Goal: Task Accomplishment & Management: Use online tool/utility

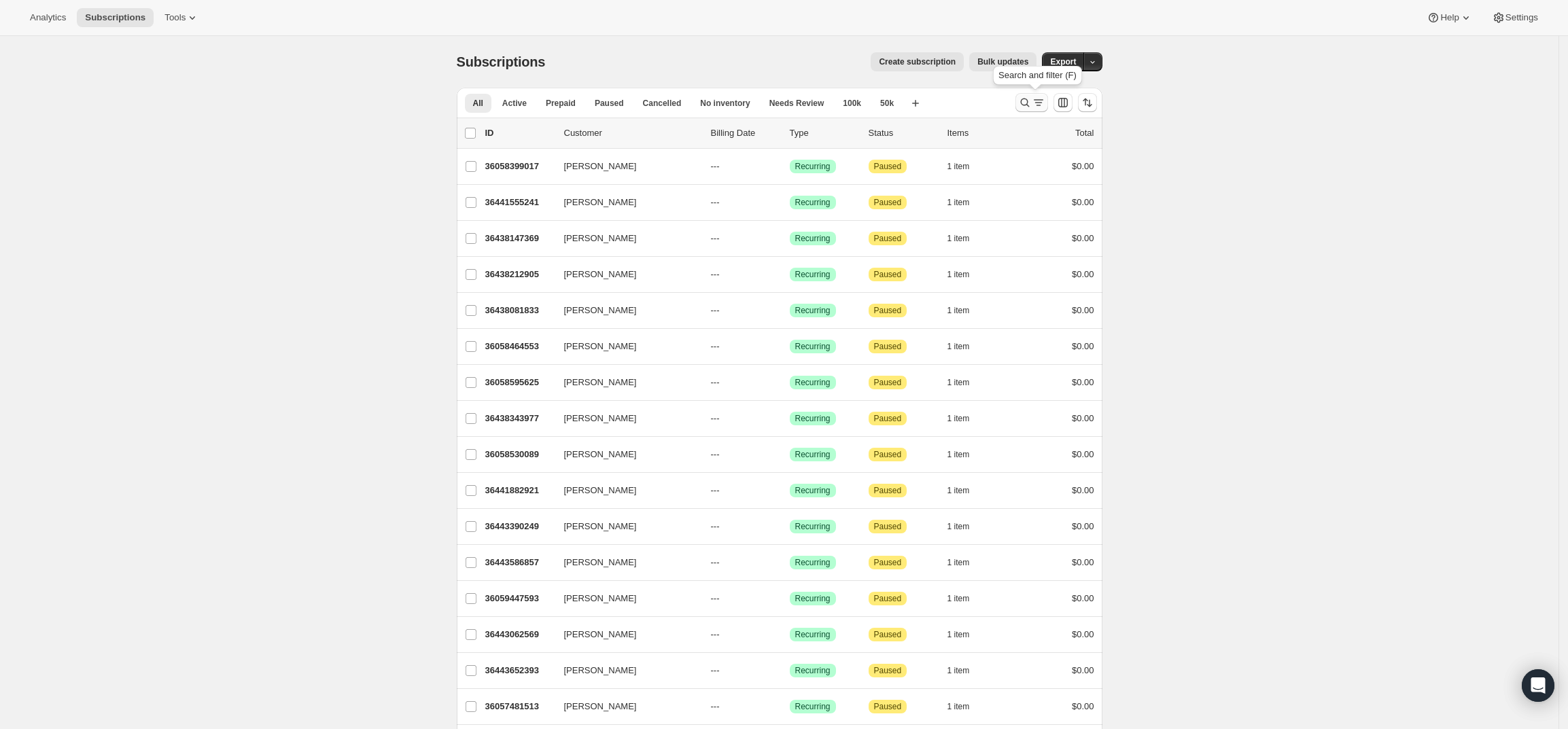
click at [1032, 98] on icon "Search and filter results" at bounding box center [1025, 103] width 14 height 14
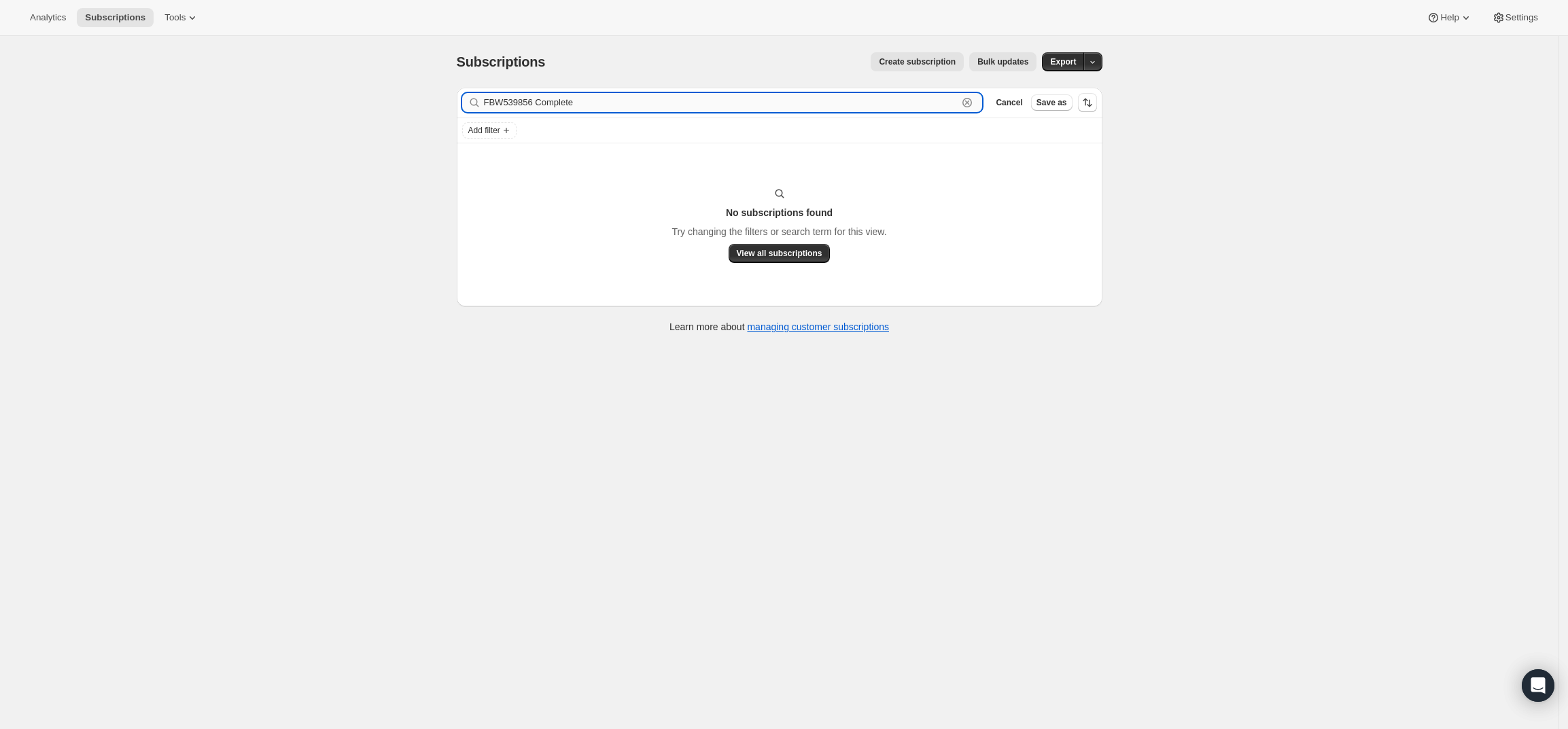
click at [945, 107] on input "FBW539856 Complete" at bounding box center [721, 102] width 475 height 19
paste input "[EMAIL_ADDRESS][DOMAIN_NAME]"
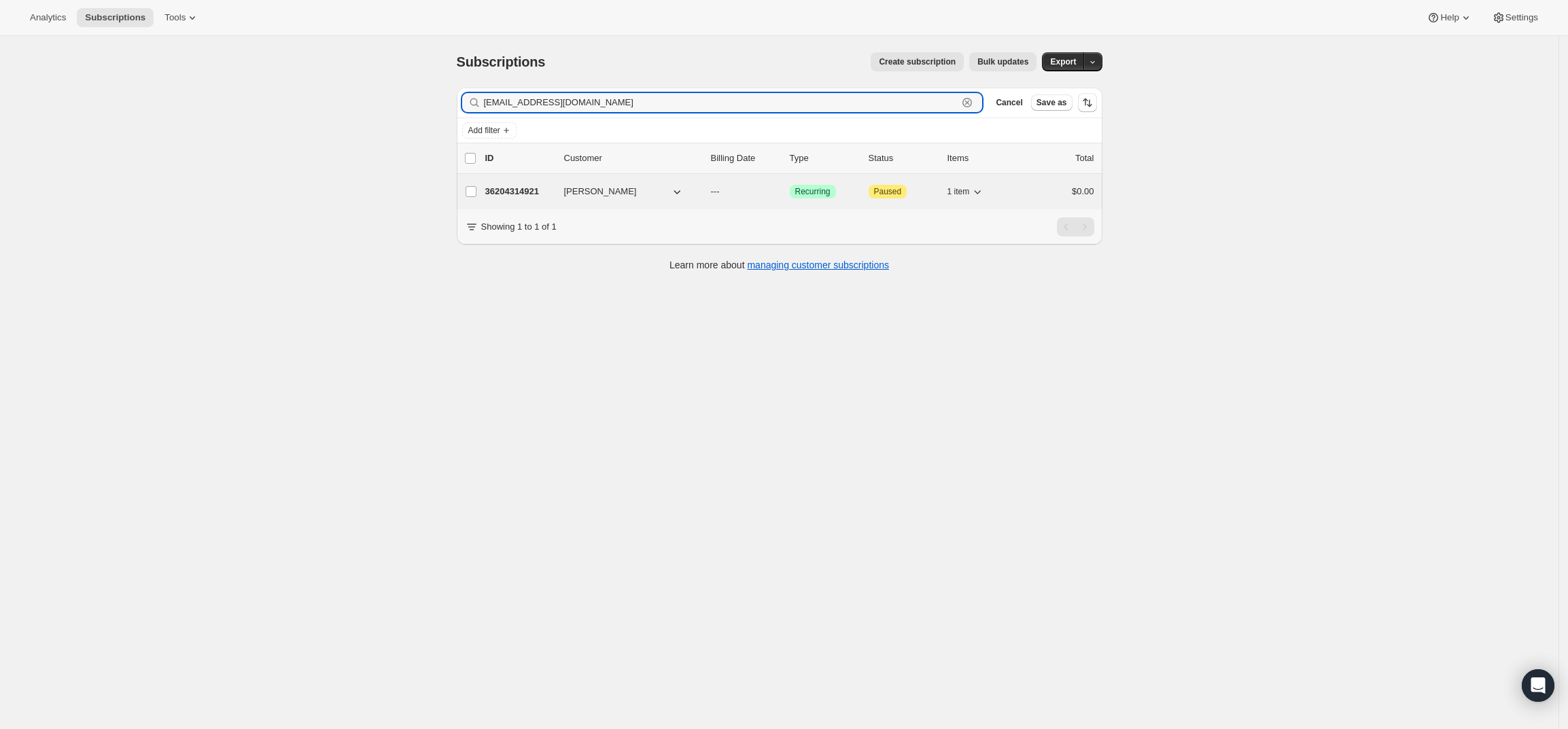
type input "[EMAIL_ADDRESS][DOMAIN_NAME]"
click at [526, 185] on p "36204314921" at bounding box center [519, 191] width 68 height 14
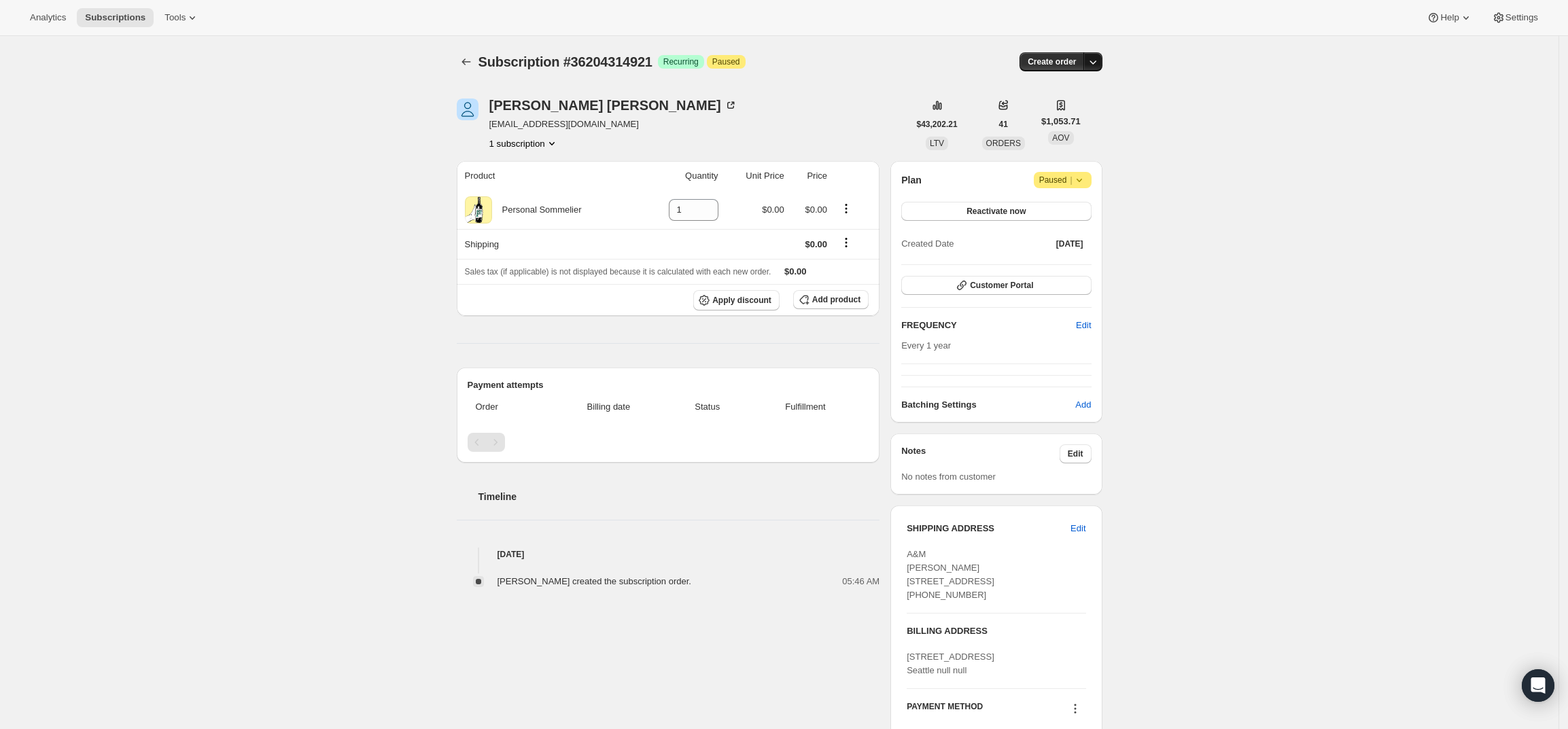
click at [1100, 59] on icon "button" at bounding box center [1093, 62] width 14 height 14
click at [1074, 104] on button "Create custom one-time order" at bounding box center [1031, 113] width 143 height 22
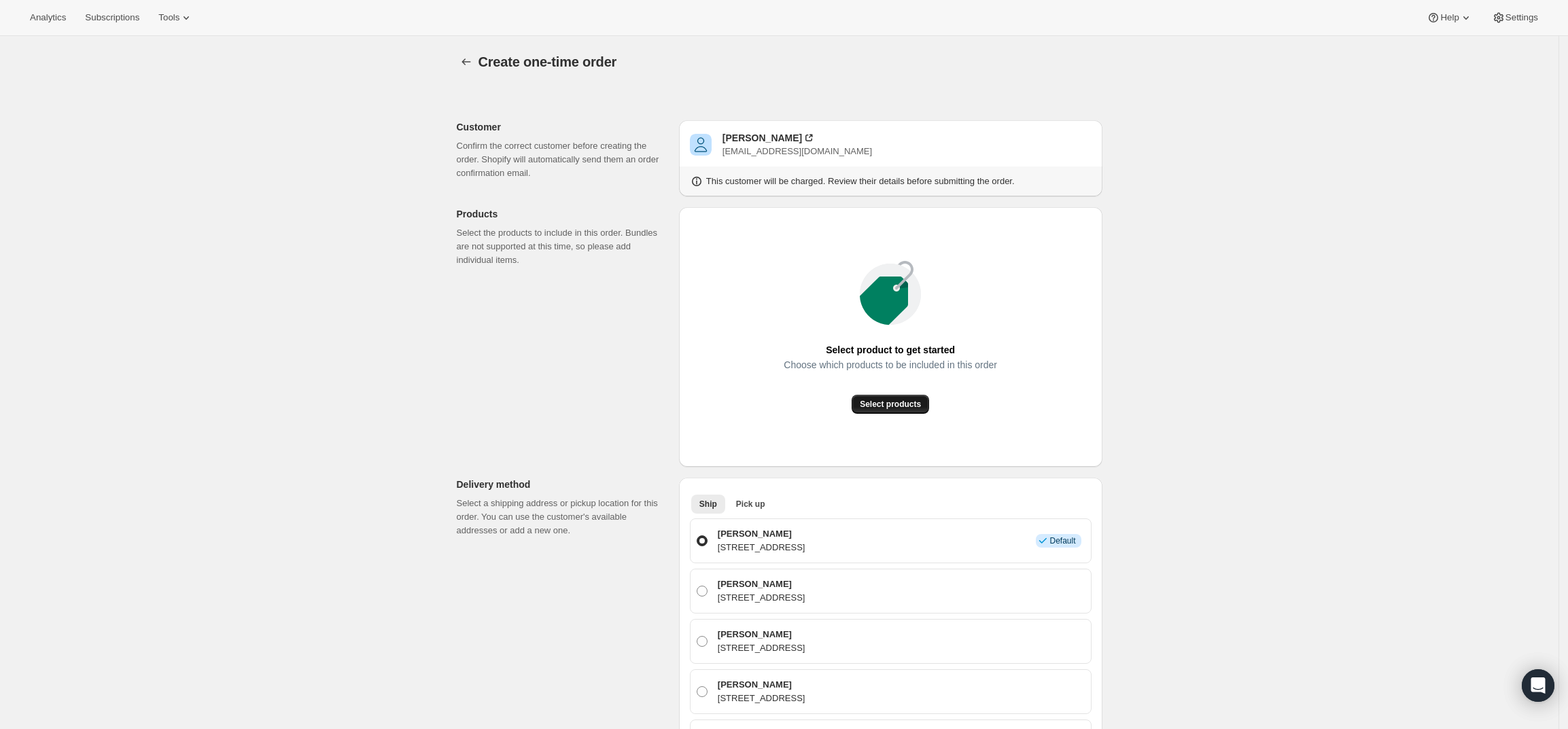
click at [897, 403] on span "Select products" at bounding box center [890, 404] width 61 height 11
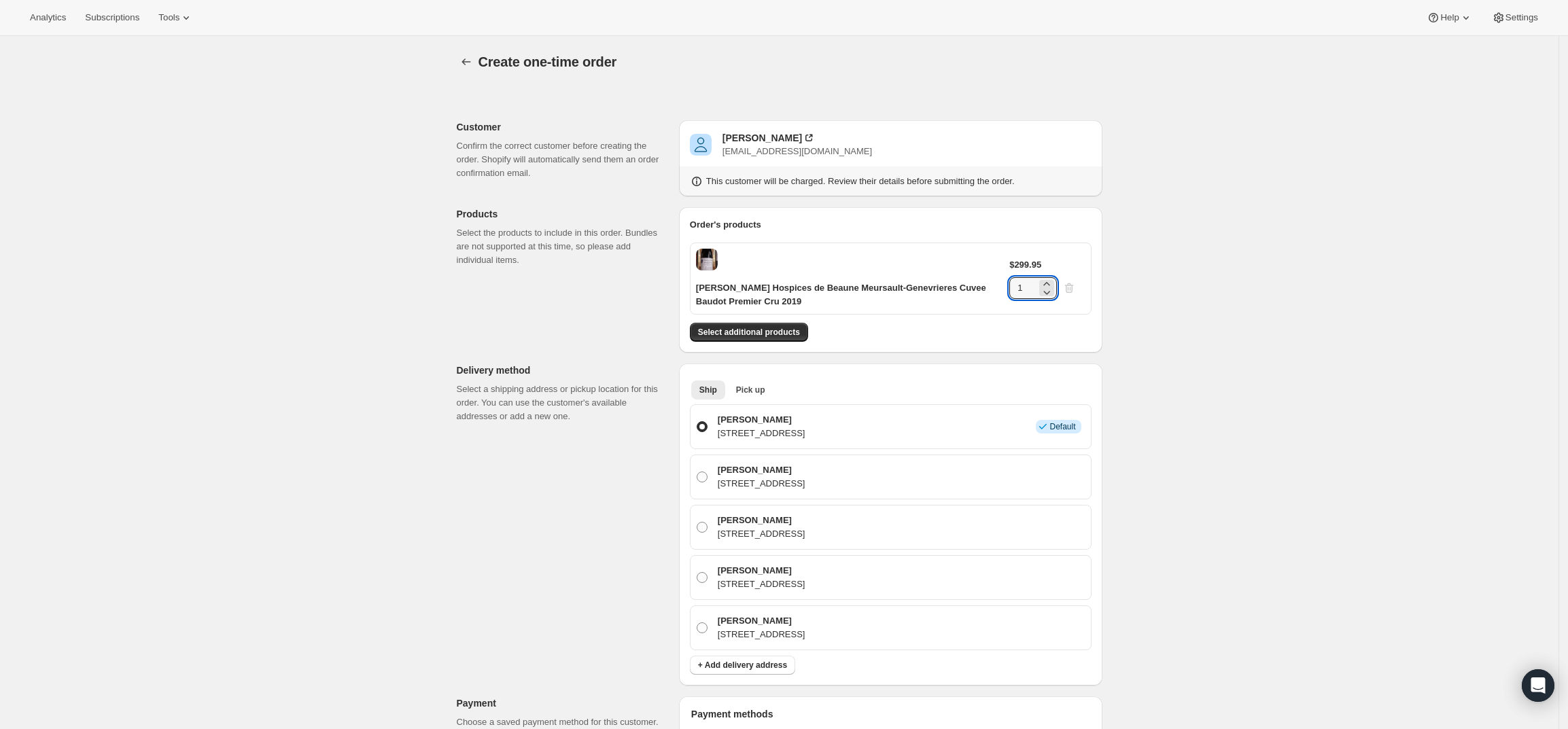
drag, startPoint x: 1029, startPoint y: 284, endPoint x: 986, endPoint y: 281, distance: 43.1
click at [986, 281] on div "[PERSON_NAME] Hospices de Beaune Meursault-Genevrieres Cuvee Baudot Premier Cru…" at bounding box center [890, 278] width 401 height 72
type input "3"
click at [1282, 295] on div "Create one-time order. This page is ready Create one-time order Customer Confir…" at bounding box center [779, 626] width 1559 height 1180
click at [769, 333] on span "Select additional products" at bounding box center [749, 332] width 102 height 11
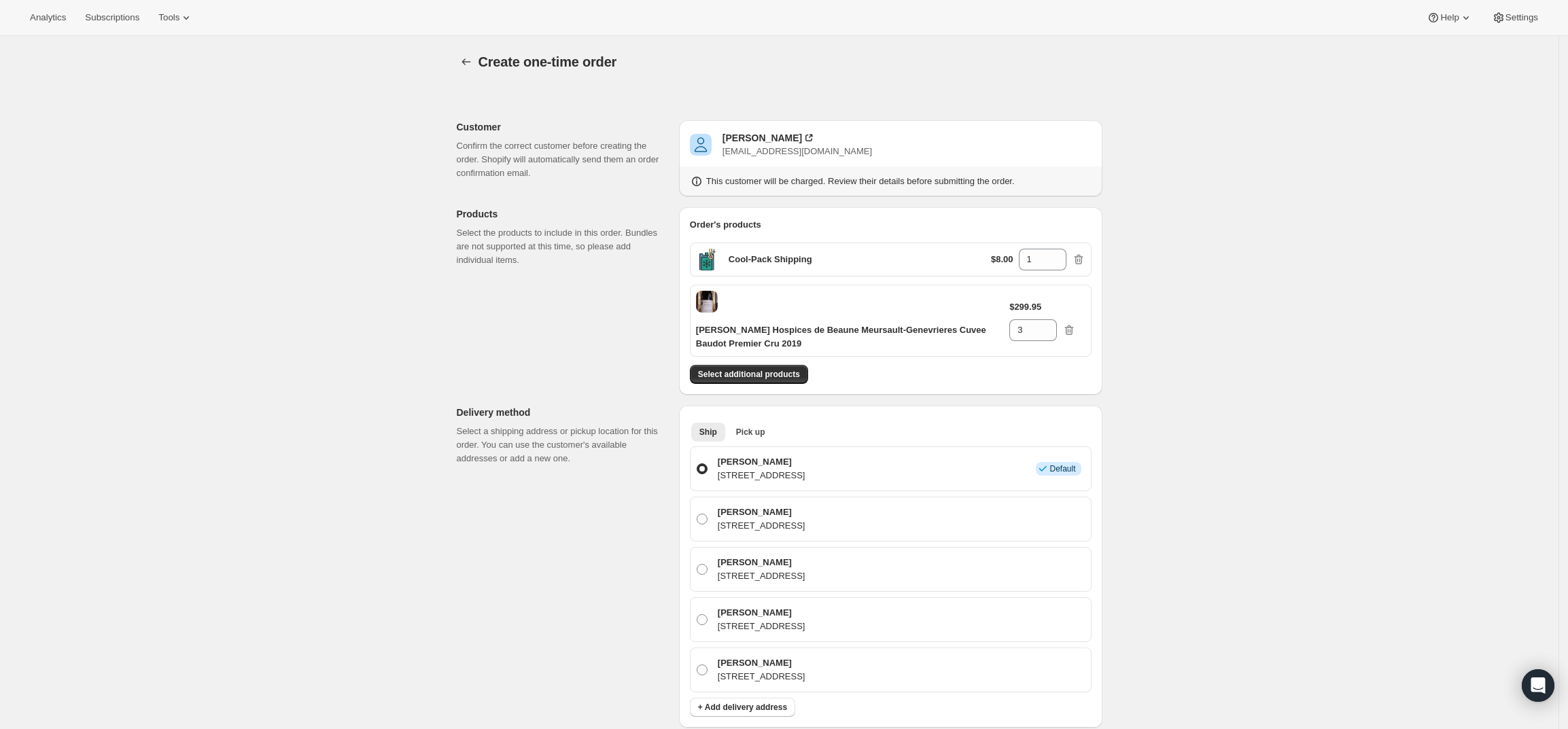
click at [1331, 409] on div "Create one-time order. This page is ready Create one-time order Customer Confir…" at bounding box center [779, 647] width 1559 height 1223
click at [744, 142] on div "[PERSON_NAME]" at bounding box center [762, 138] width 79 height 14
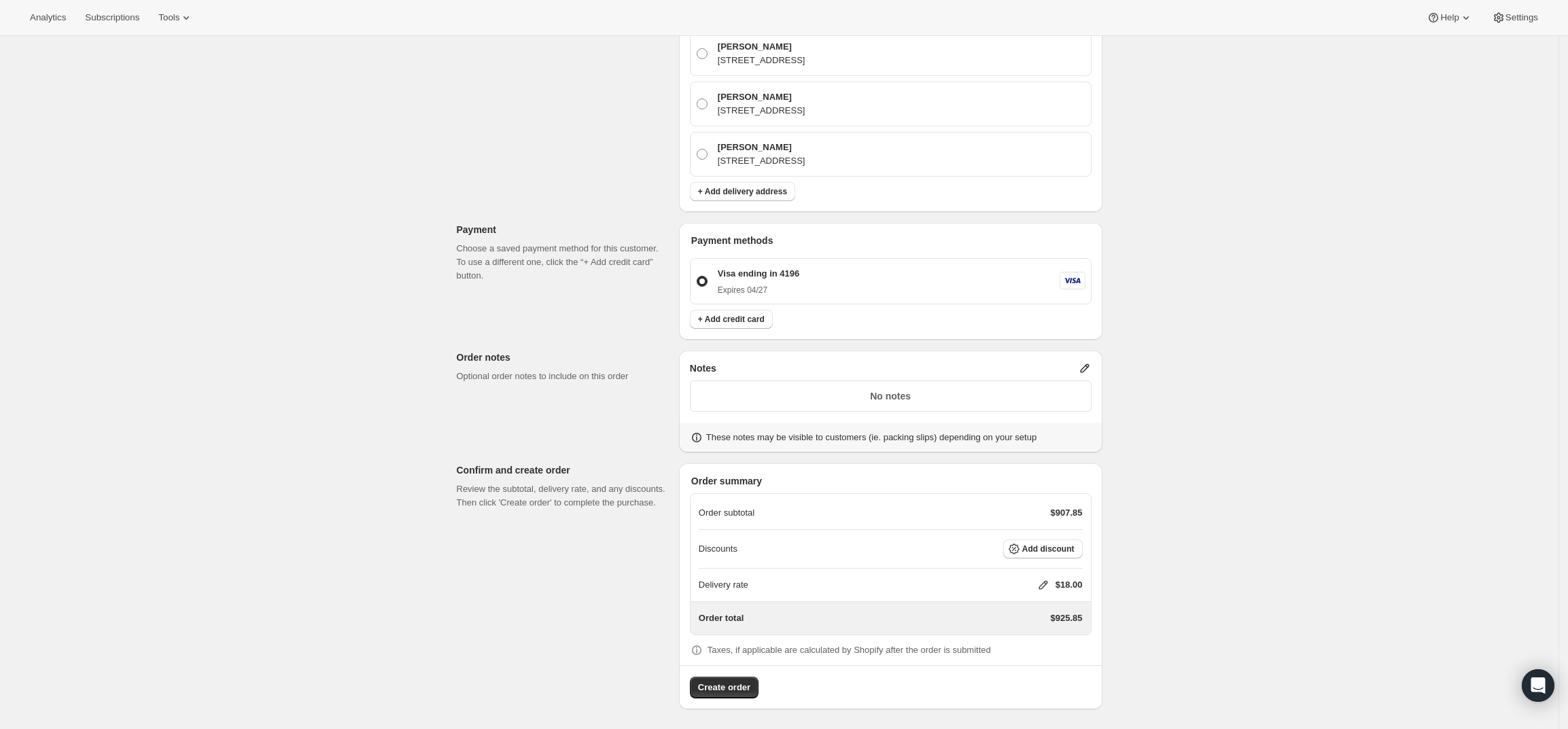
scroll to position [518, 0]
click at [1044, 579] on icon at bounding box center [1044, 583] width 14 height 14
click at [1003, 635] on input "0" at bounding box center [1050, 634] width 122 height 22
type input "0"
click at [1045, 660] on span "Save" at bounding box center [1040, 665] width 19 height 11
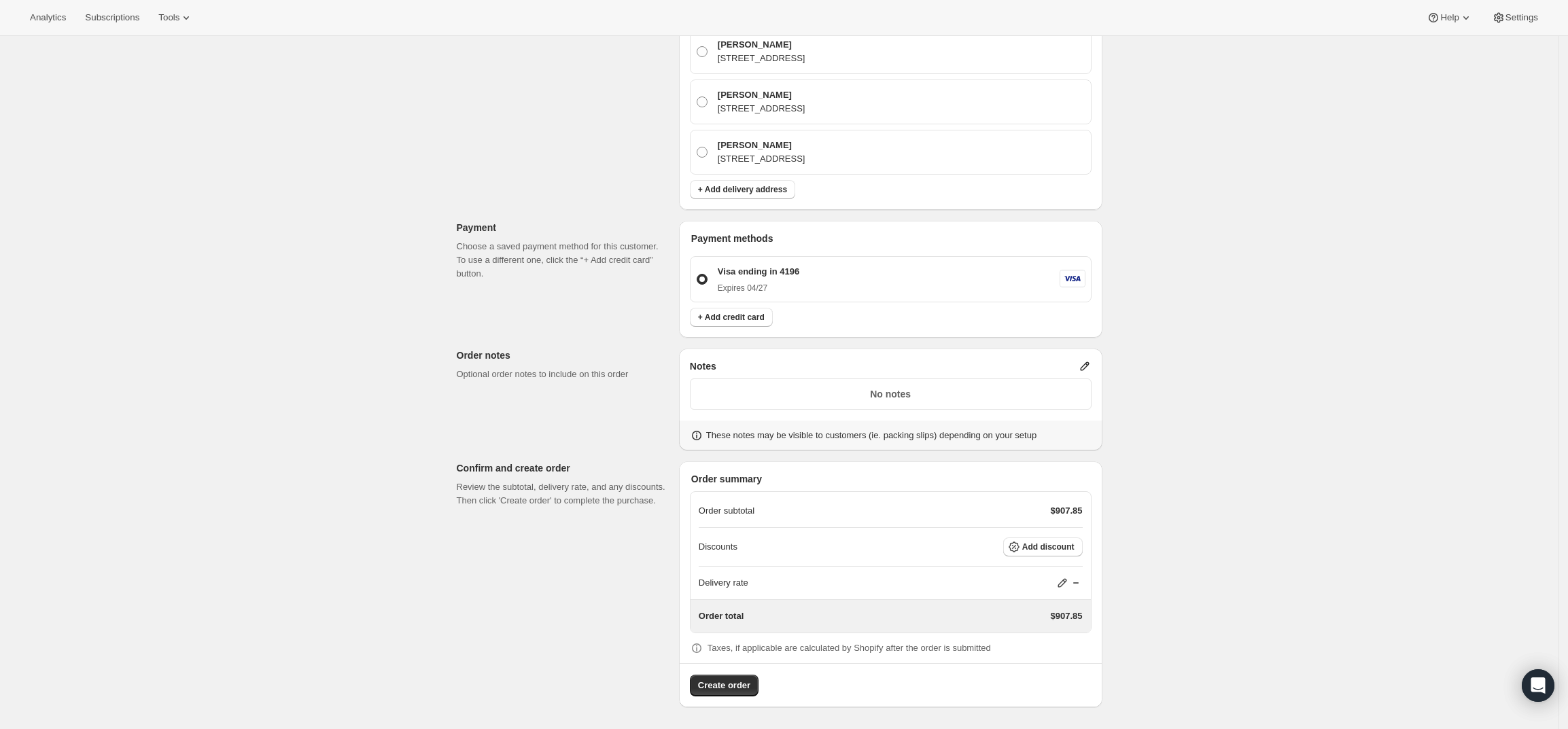
click at [1092, 359] on icon at bounding box center [1085, 366] width 14 height 14
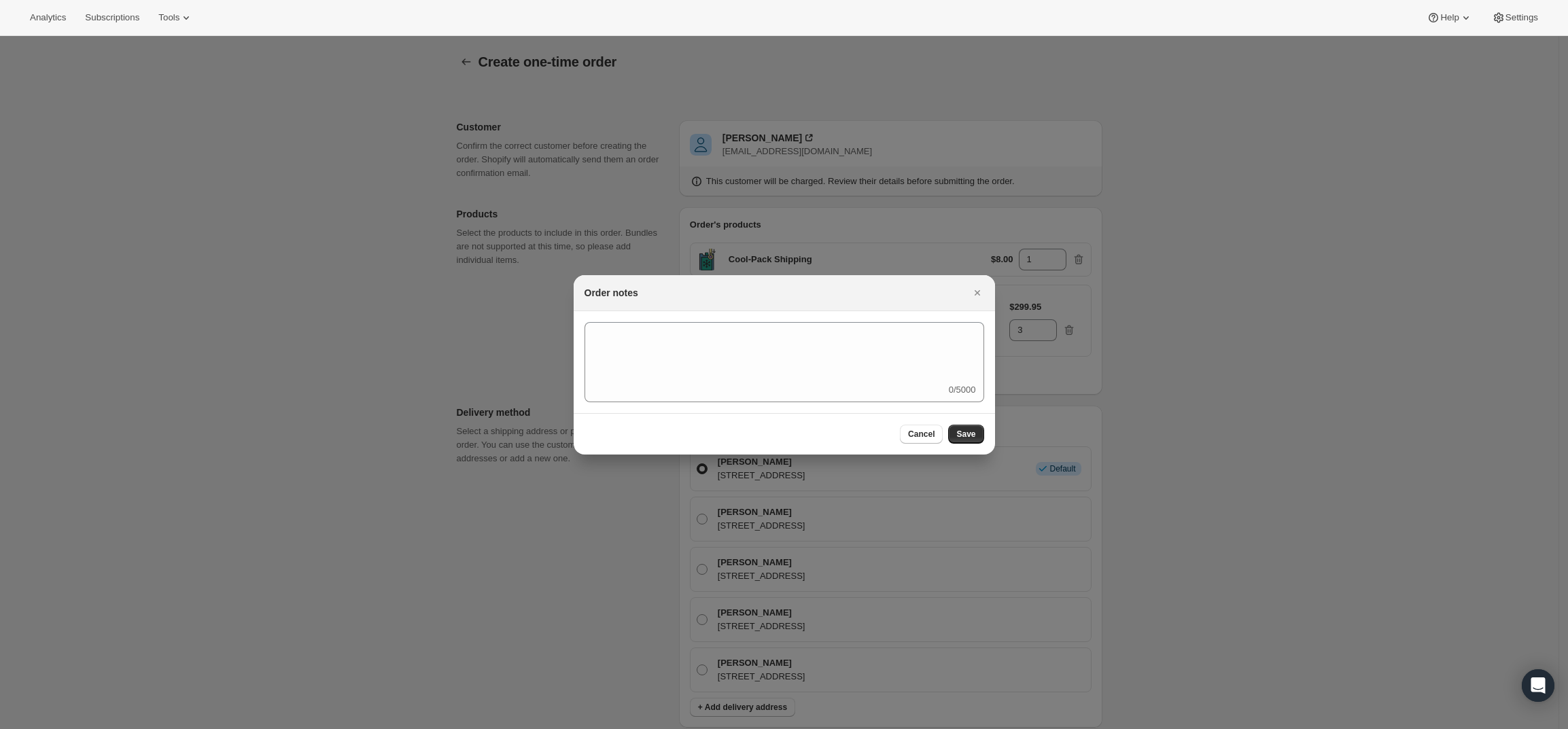
scroll to position [0, 0]
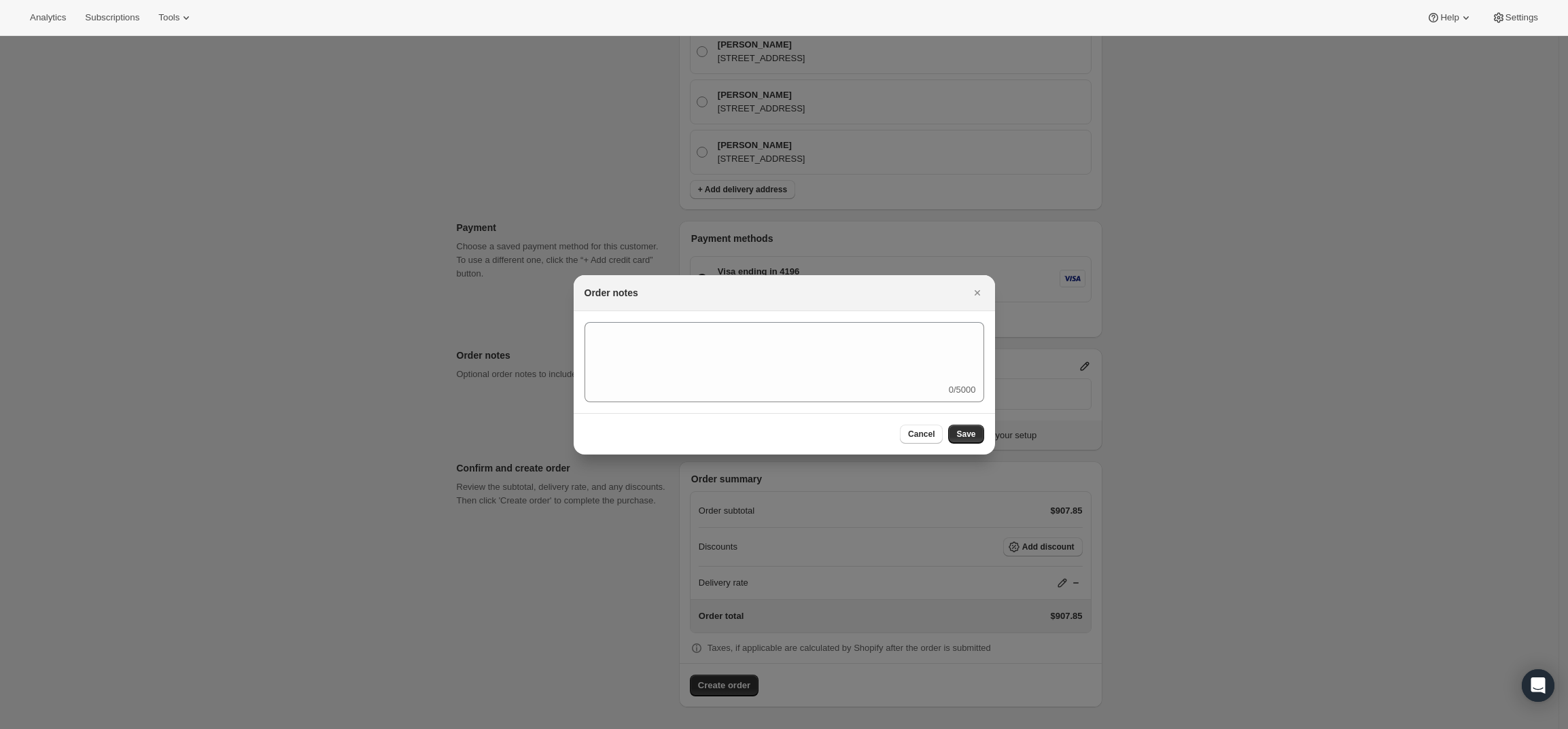
click at [907, 391] on div "0/5000" at bounding box center [784, 361] width 400 height 80
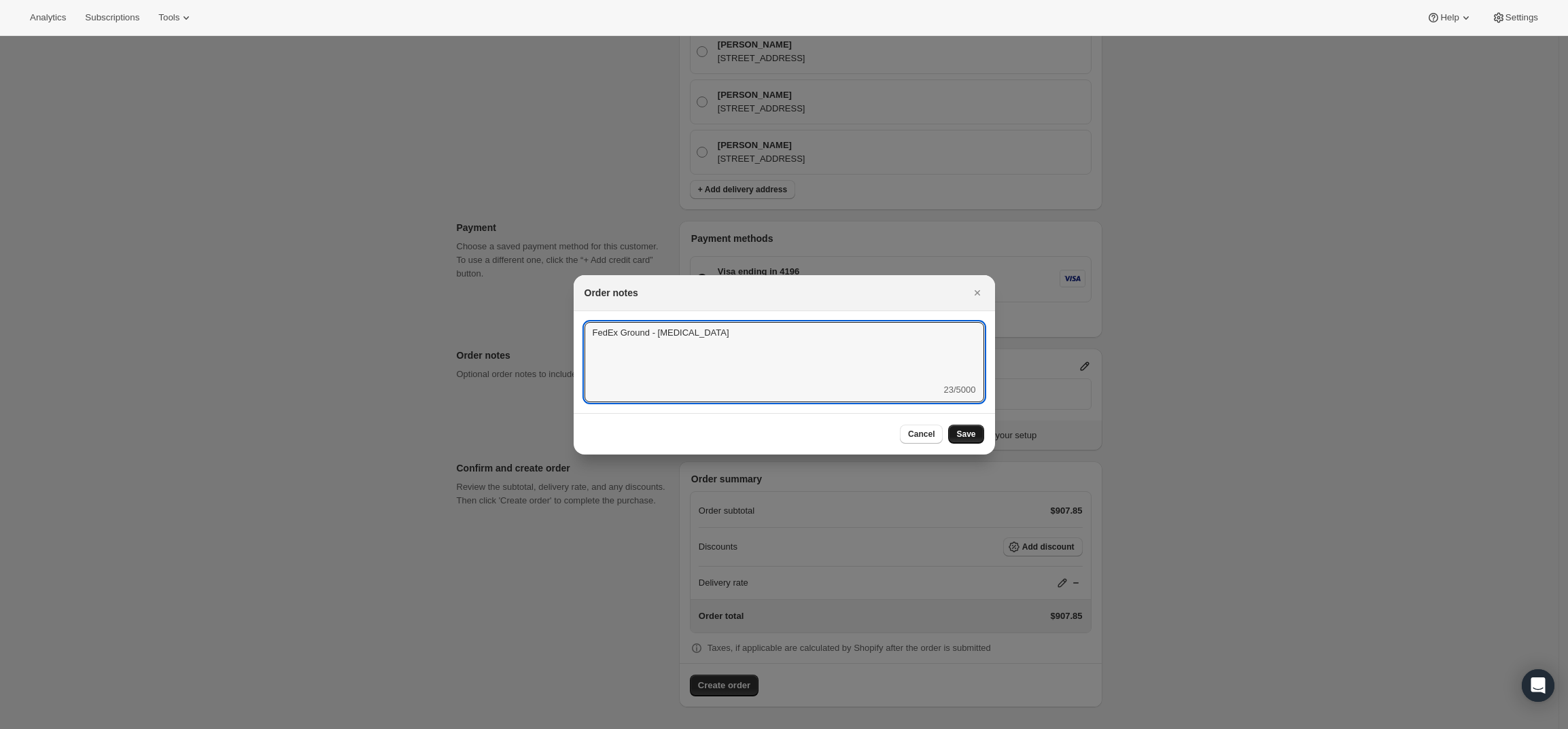
type textarea "FedEx Ground - [MEDICAL_DATA]"
click at [968, 430] on span "Save" at bounding box center [965, 434] width 19 height 11
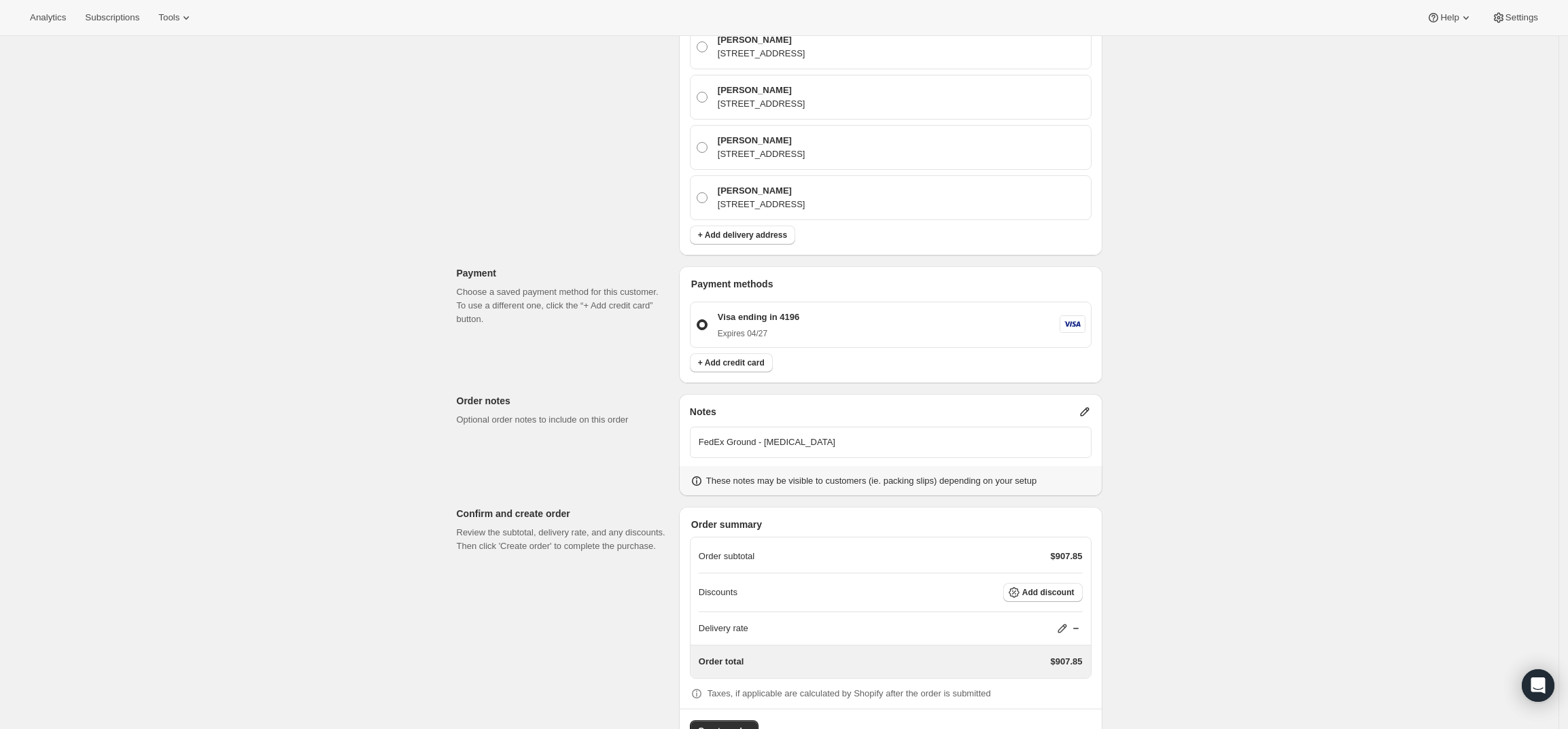
scroll to position [518, 0]
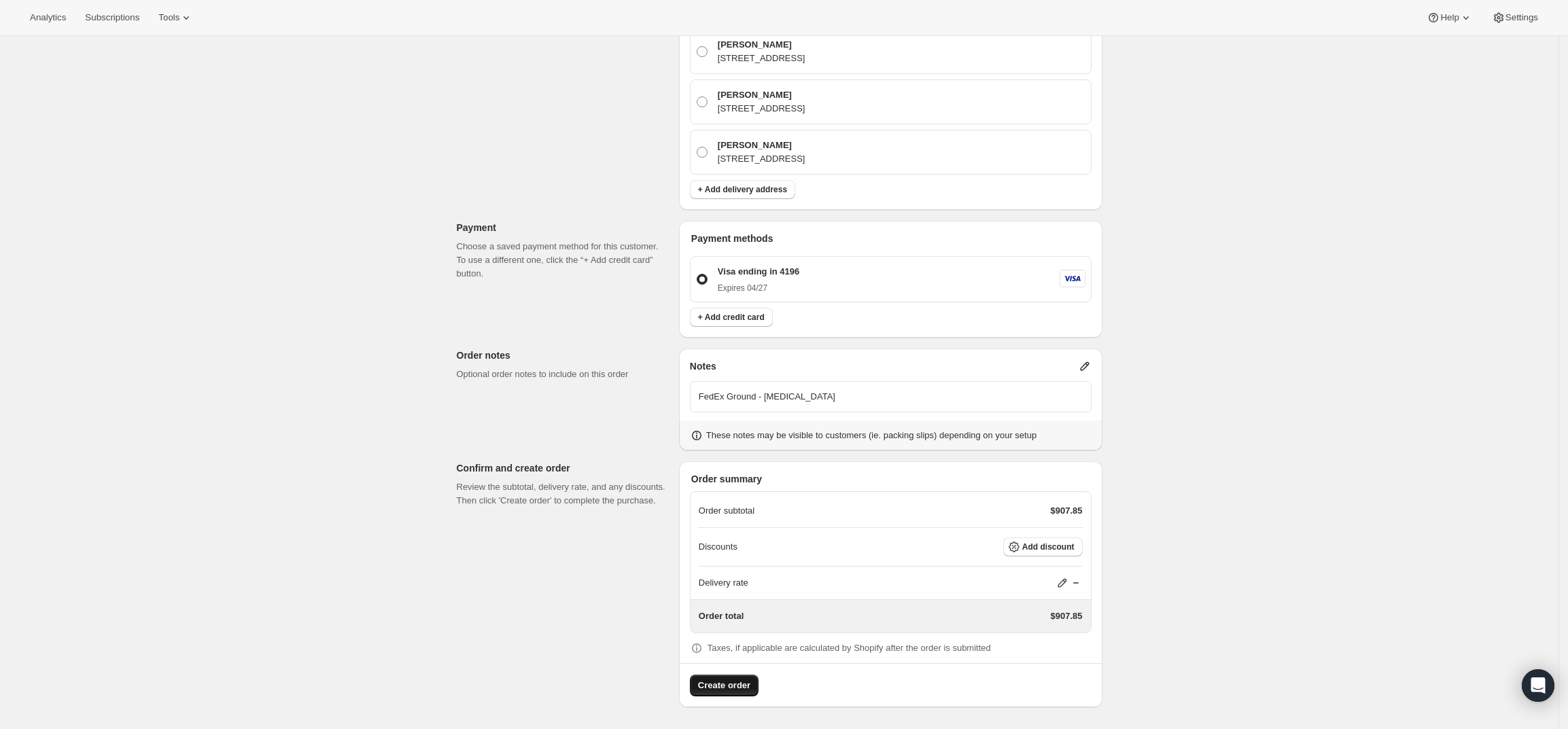
click at [707, 684] on span "Create order" at bounding box center [724, 686] width 53 height 14
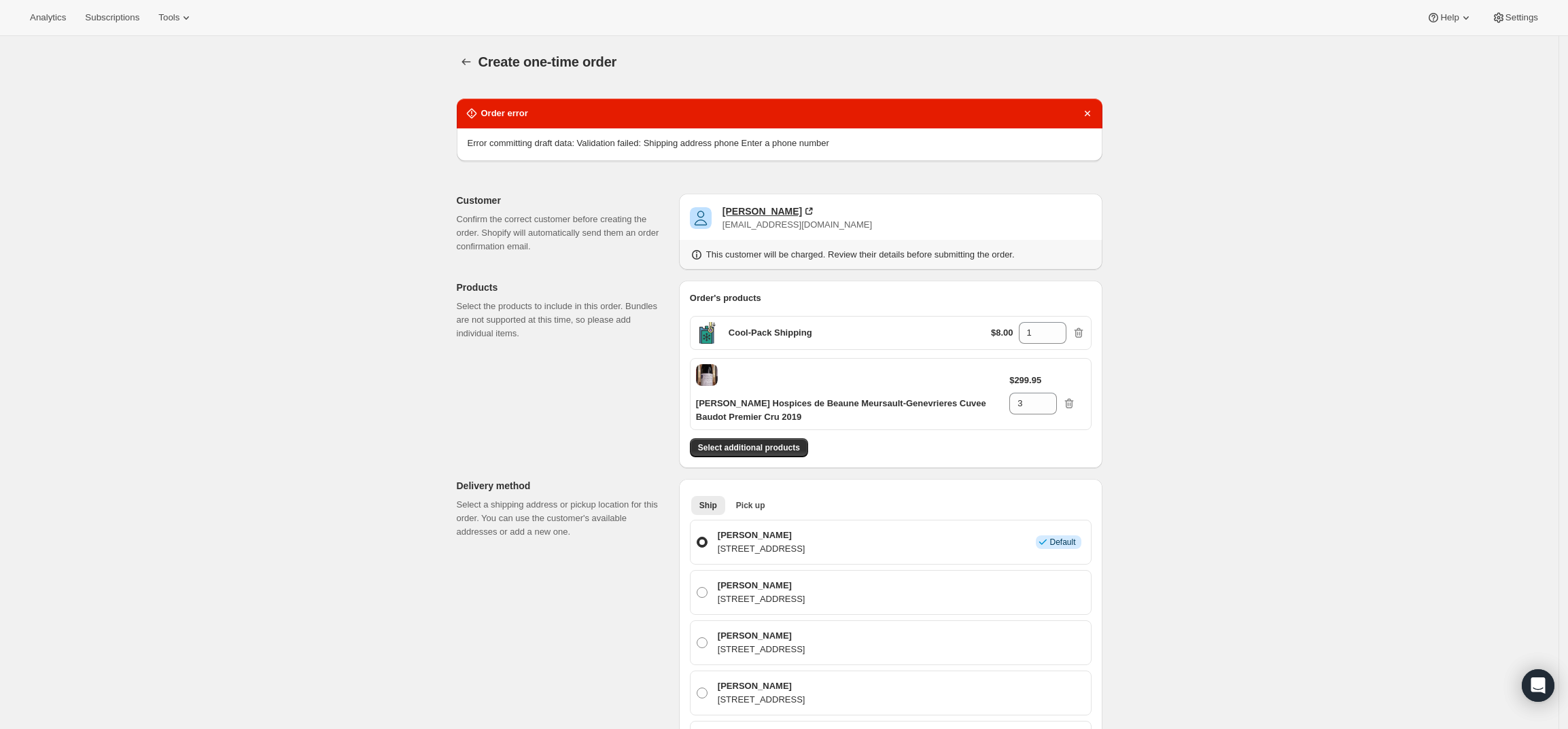
click at [745, 210] on div "[PERSON_NAME]" at bounding box center [762, 211] width 79 height 14
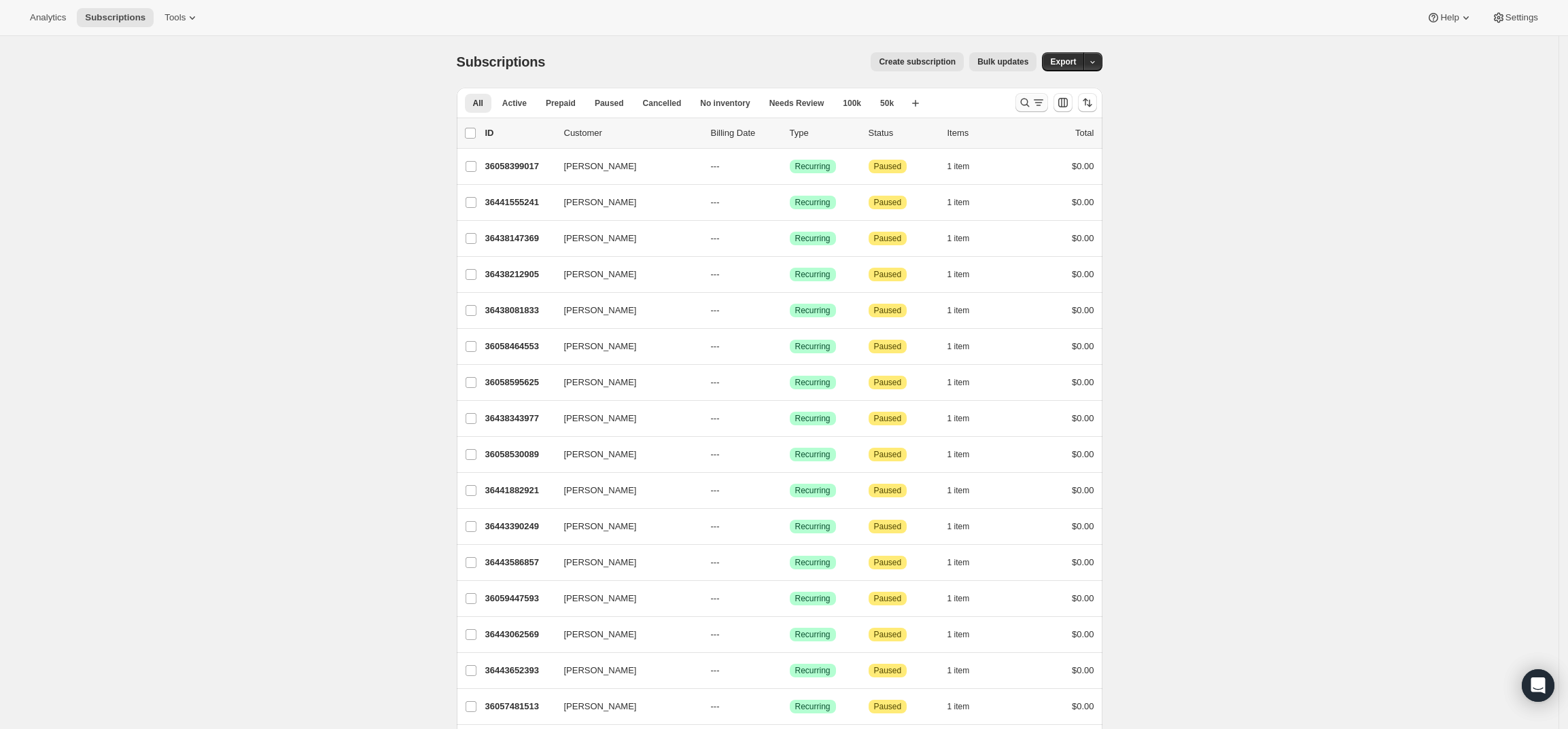
click at [1030, 99] on icon "Search and filter results" at bounding box center [1025, 103] width 14 height 14
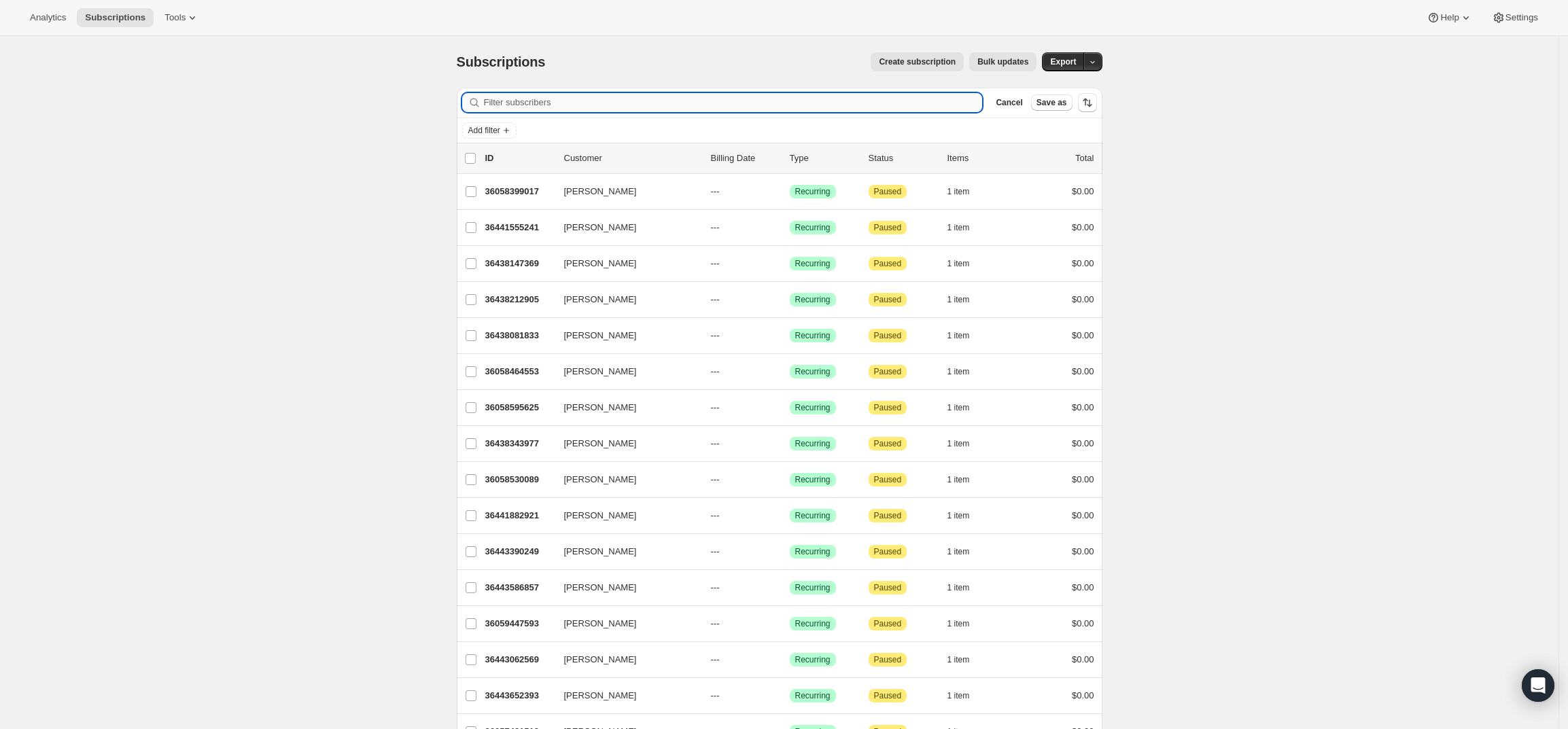
click at [613, 102] on input "Filter subscribers" at bounding box center [733, 102] width 499 height 19
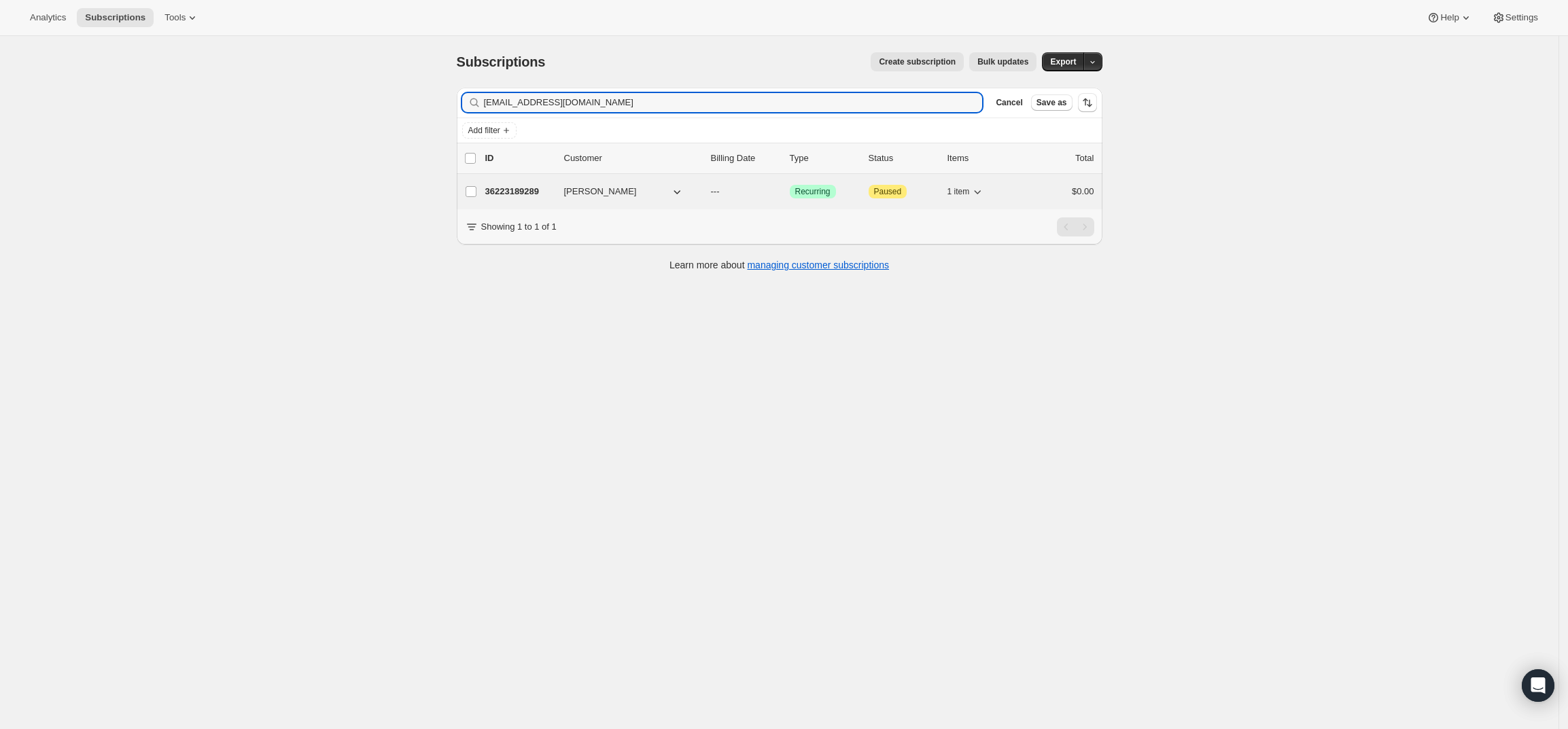
type input "neiljbeaton@gmail.com"
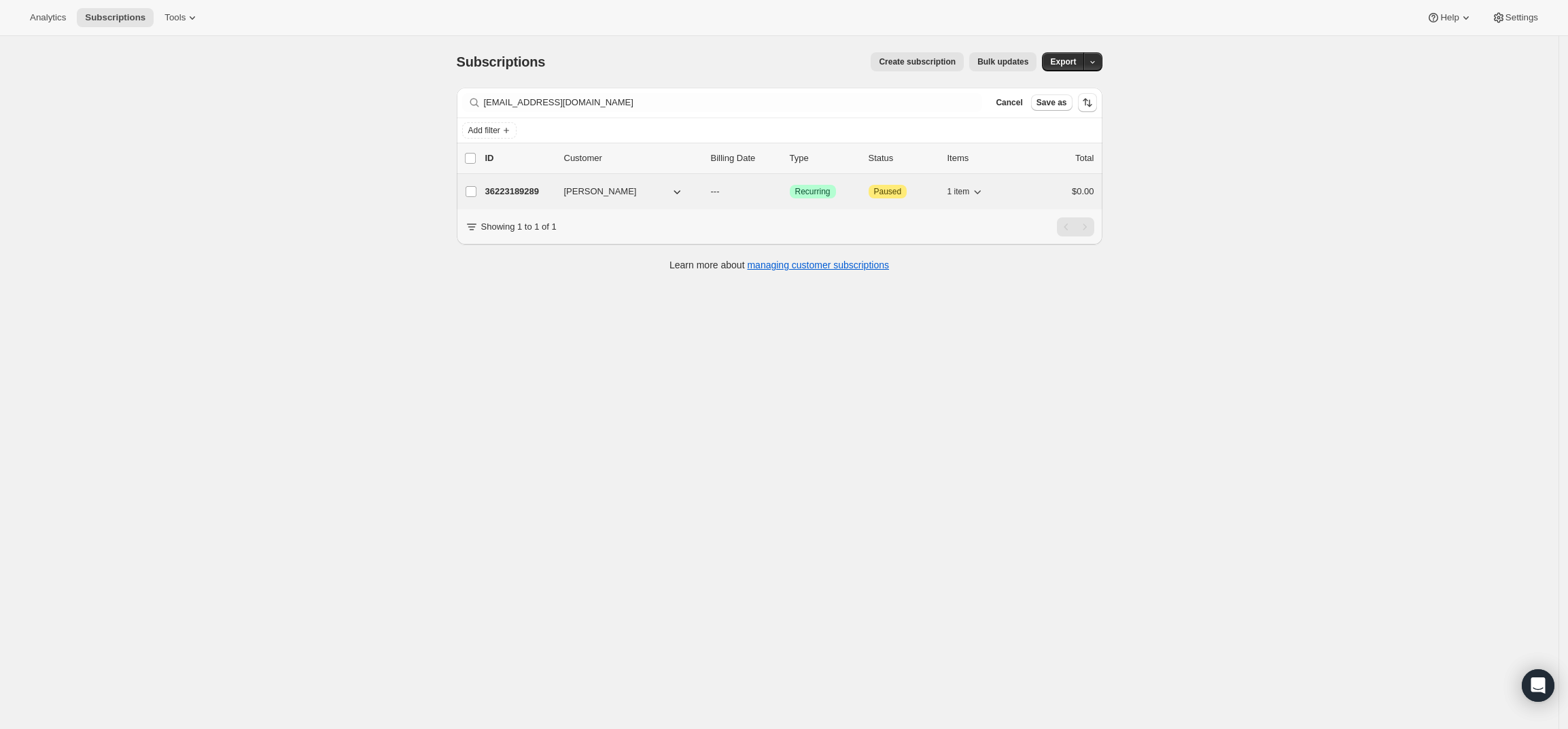
click at [507, 184] on div "36223189289 Neil Beaton --- Success Recurring Attention Paused 1 item $0.00" at bounding box center [790, 191] width 609 height 19
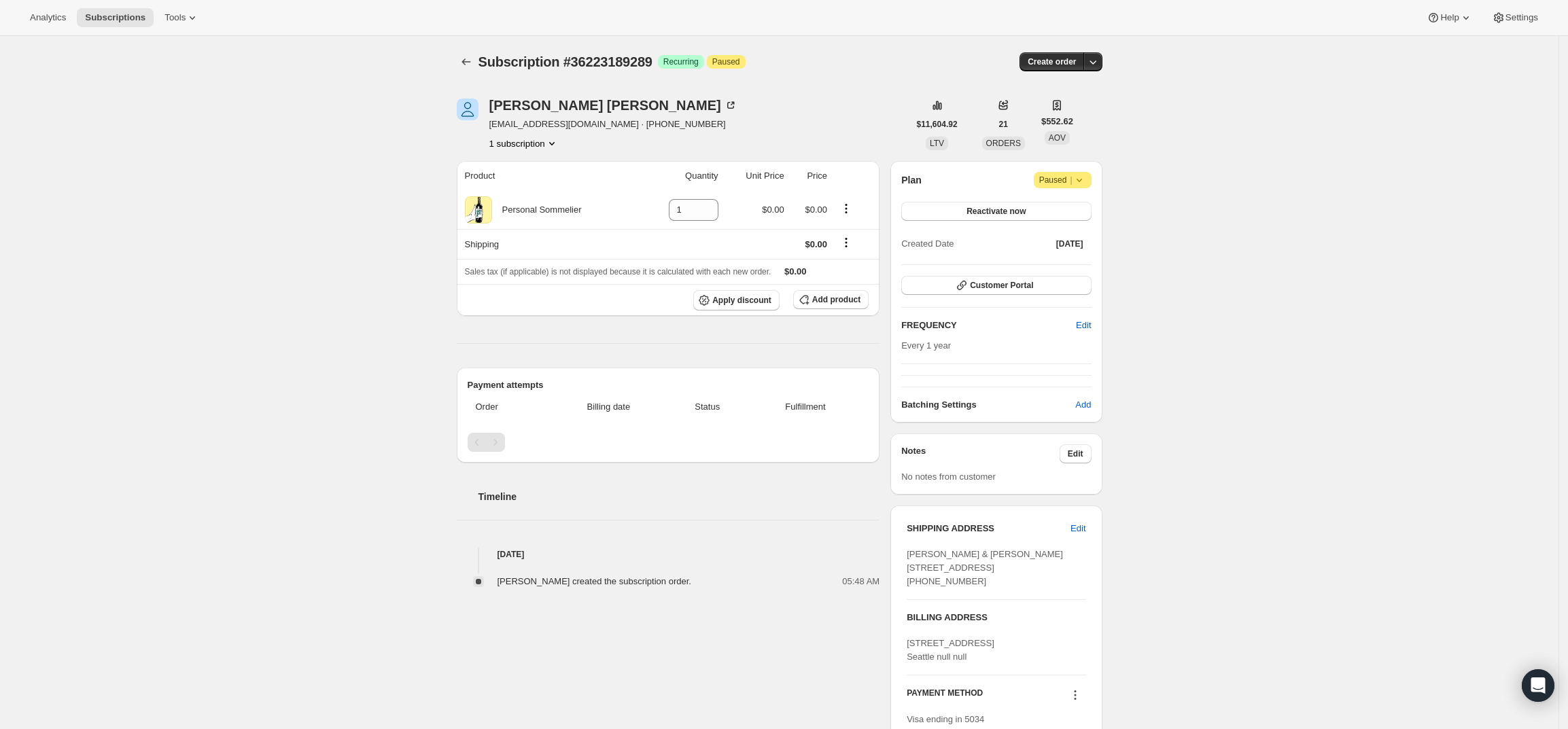
click at [1093, 50] on div "Subscription #36223189289. This page is ready Subscription #36223189289 Success…" at bounding box center [780, 62] width 646 height 52
click at [1093, 63] on icon "button" at bounding box center [1093, 62] width 14 height 14
click at [1077, 114] on span "Create custom one-time order" at bounding box center [1040, 113] width 118 height 10
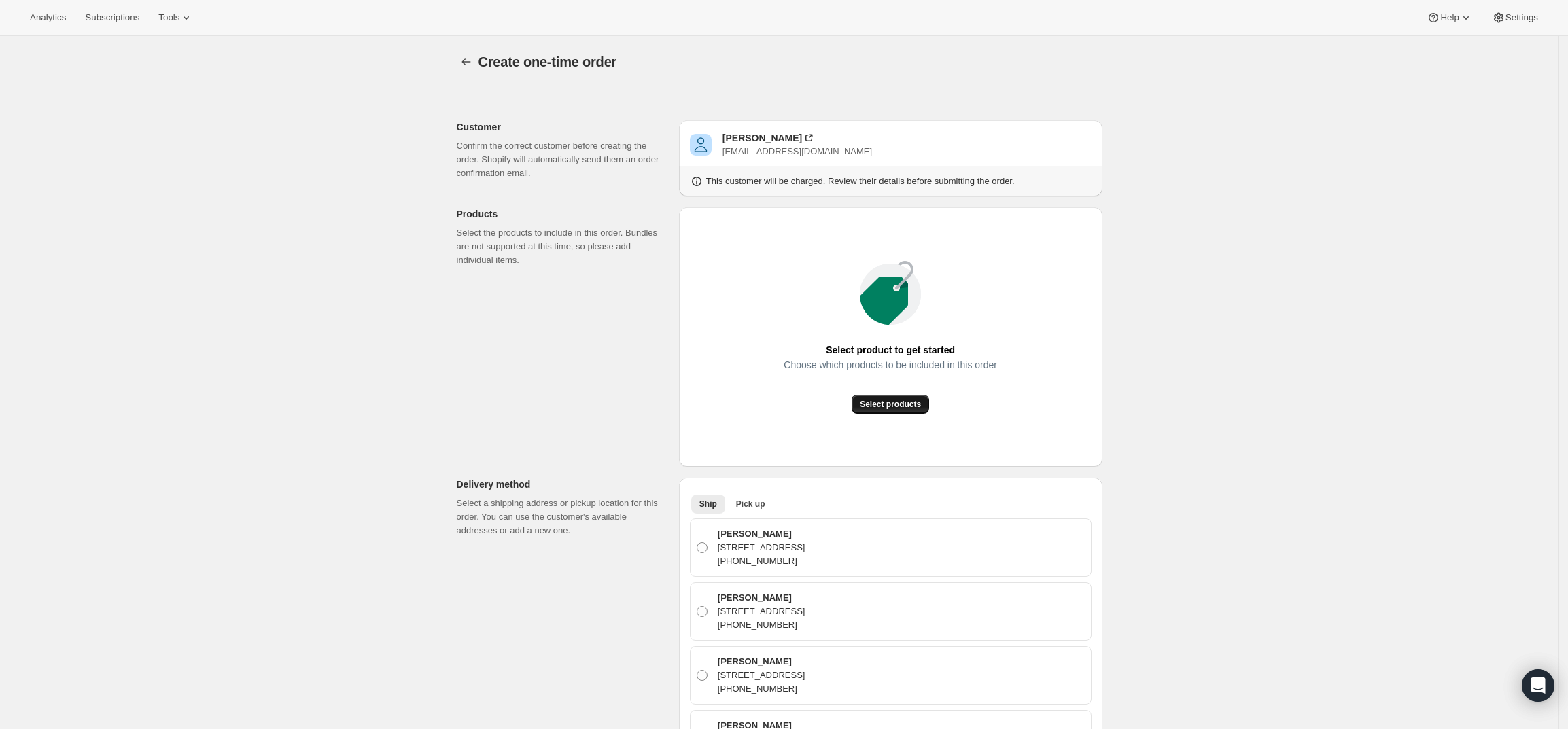
click at [907, 403] on span "Select products" at bounding box center [890, 404] width 61 height 11
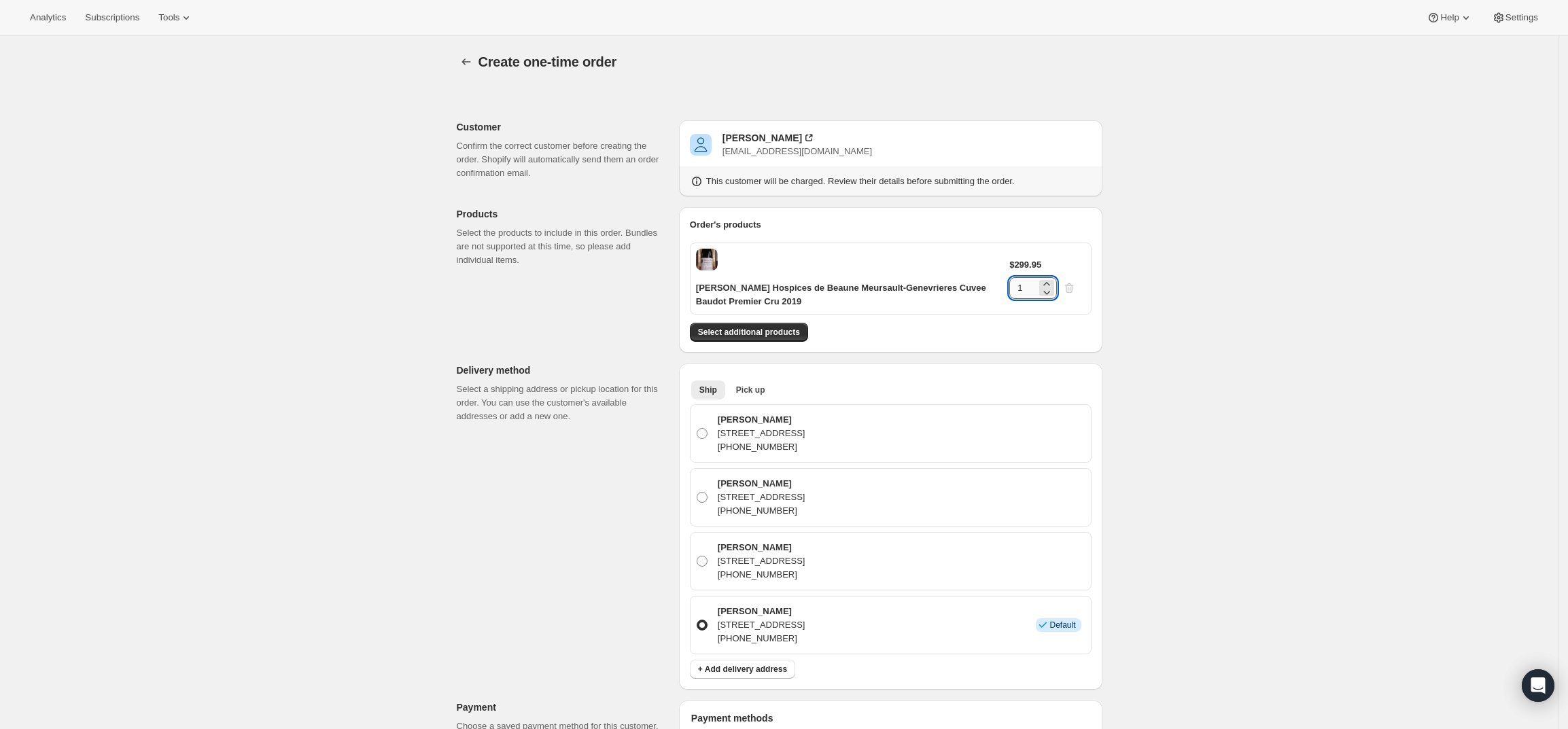
click at [1022, 286] on input "1" at bounding box center [1023, 287] width 27 height 22
type input "3"
click at [1170, 374] on div "Create one-time order. This page is ready Create one-time order Customer Confir…" at bounding box center [779, 628] width 1559 height 1185
click at [770, 327] on span "Select additional products" at bounding box center [749, 332] width 102 height 11
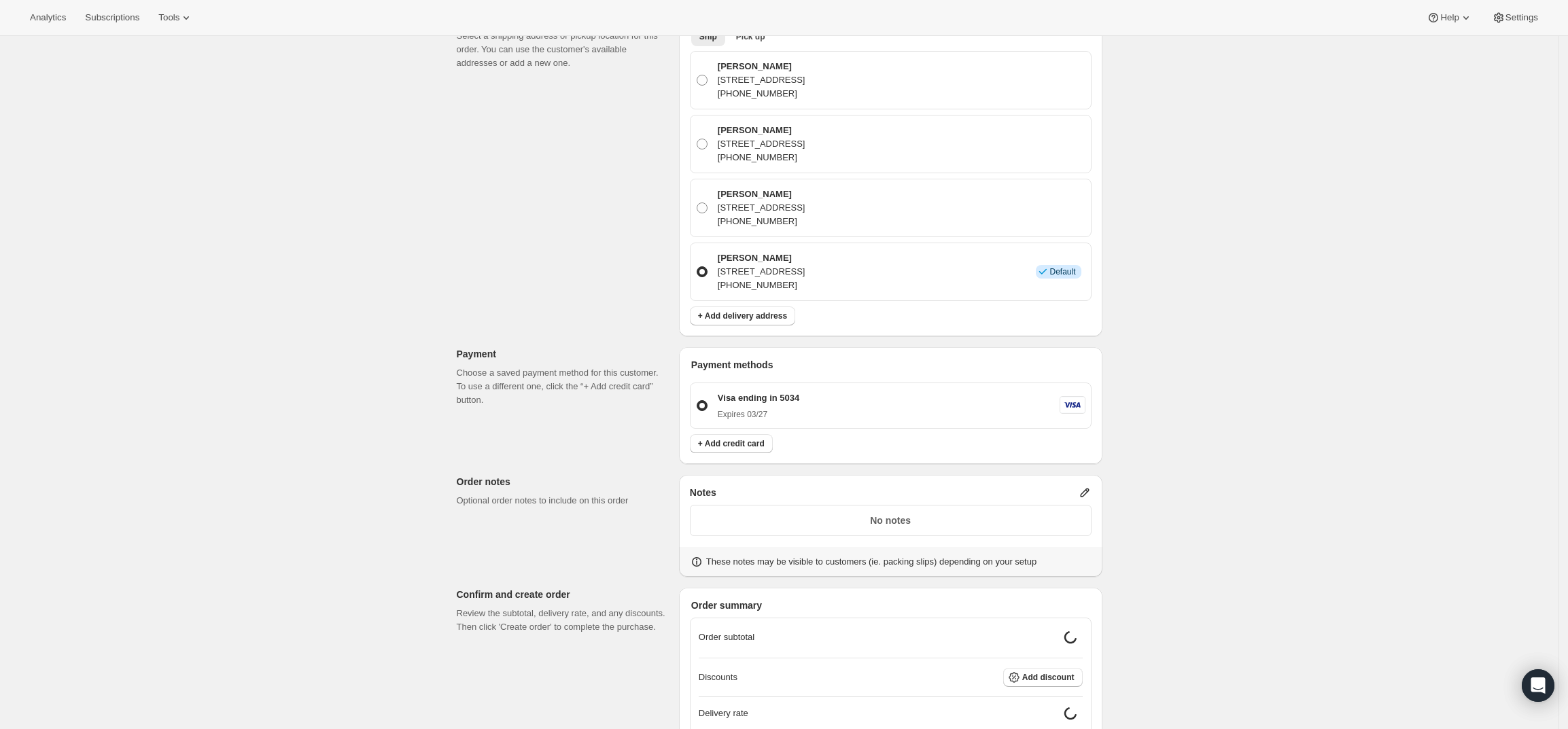
scroll to position [509, 0]
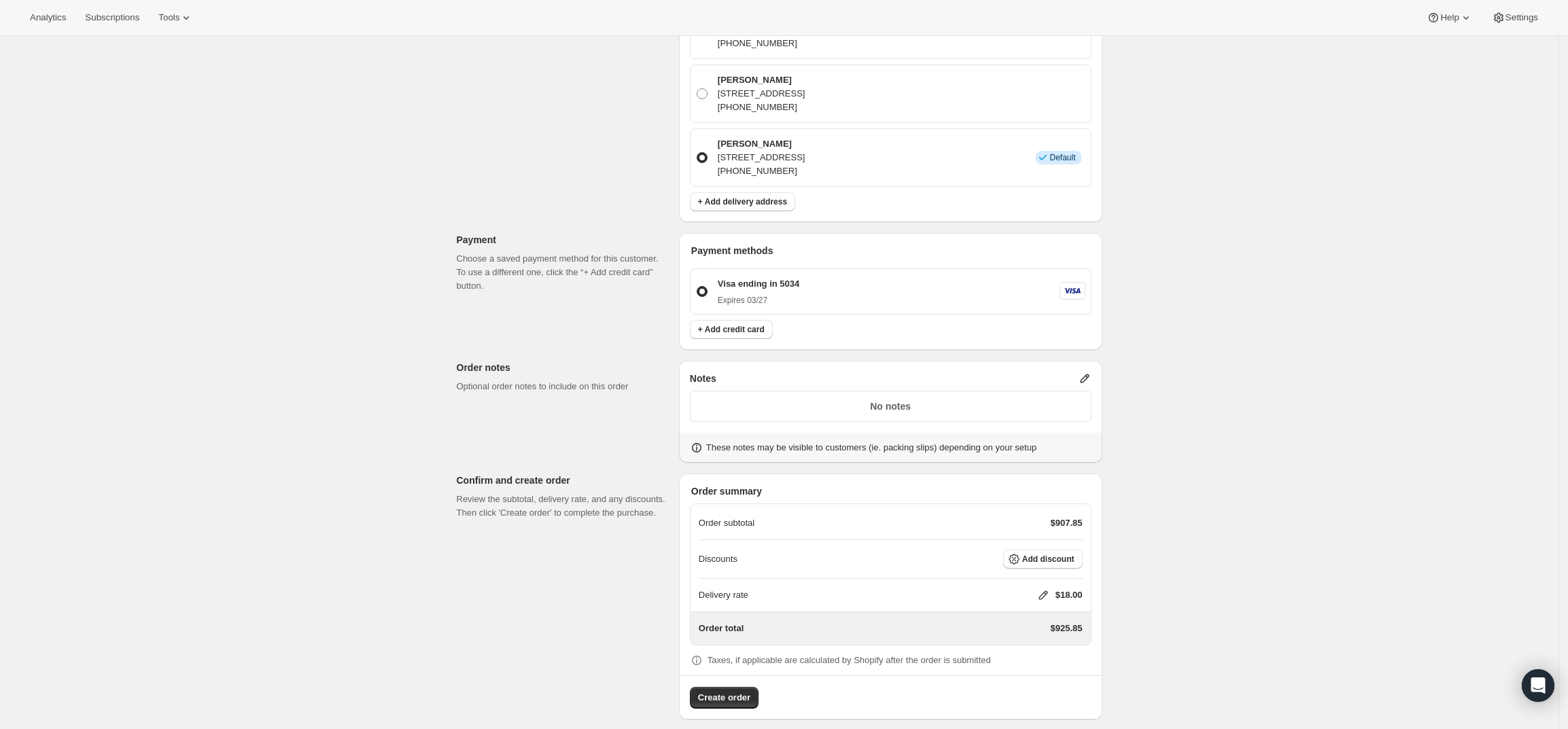
click at [1048, 595] on icon at bounding box center [1044, 595] width 14 height 14
click at [1000, 642] on input "0" at bounding box center [1050, 646] width 122 height 22
type input "0"
click at [1044, 675] on span "Save" at bounding box center [1040, 677] width 19 height 11
click at [1088, 376] on icon at bounding box center [1085, 378] width 14 height 14
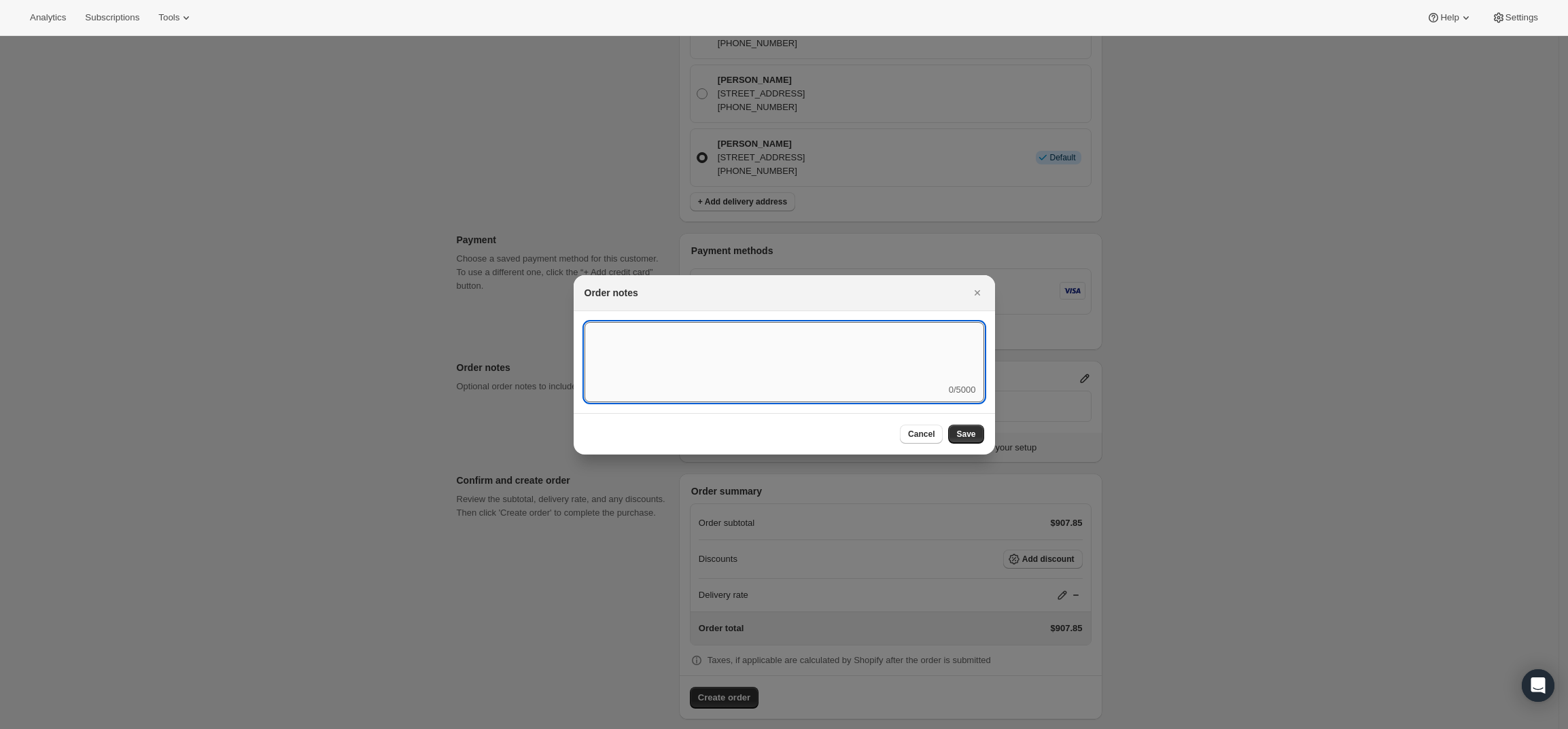
click at [757, 366] on textarea ":rd5:" at bounding box center [784, 352] width 400 height 61
type textarea "FedEx Ground - Cold Pack"
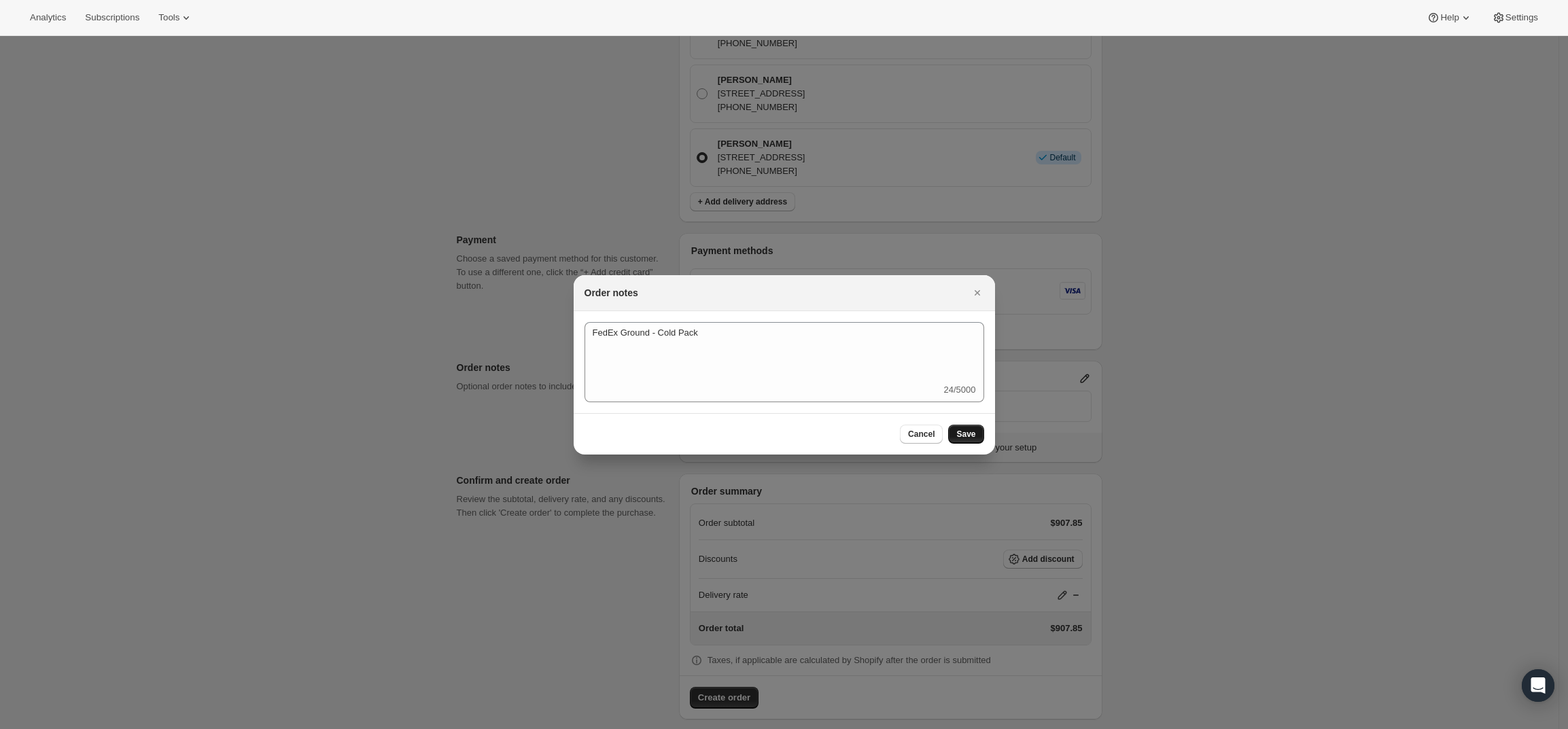
click at [962, 429] on span "Save" at bounding box center [965, 434] width 19 height 11
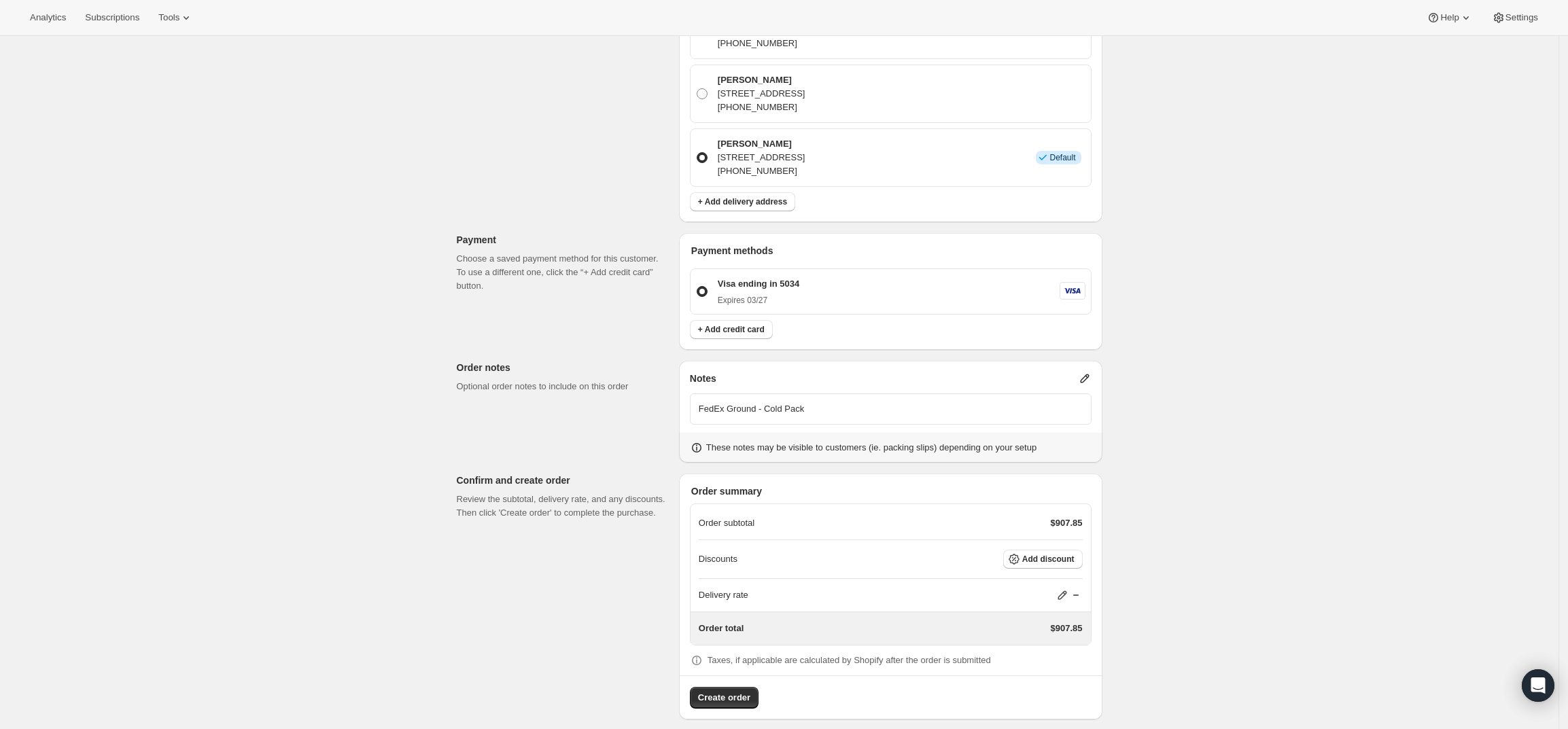
scroll to position [522, 0]
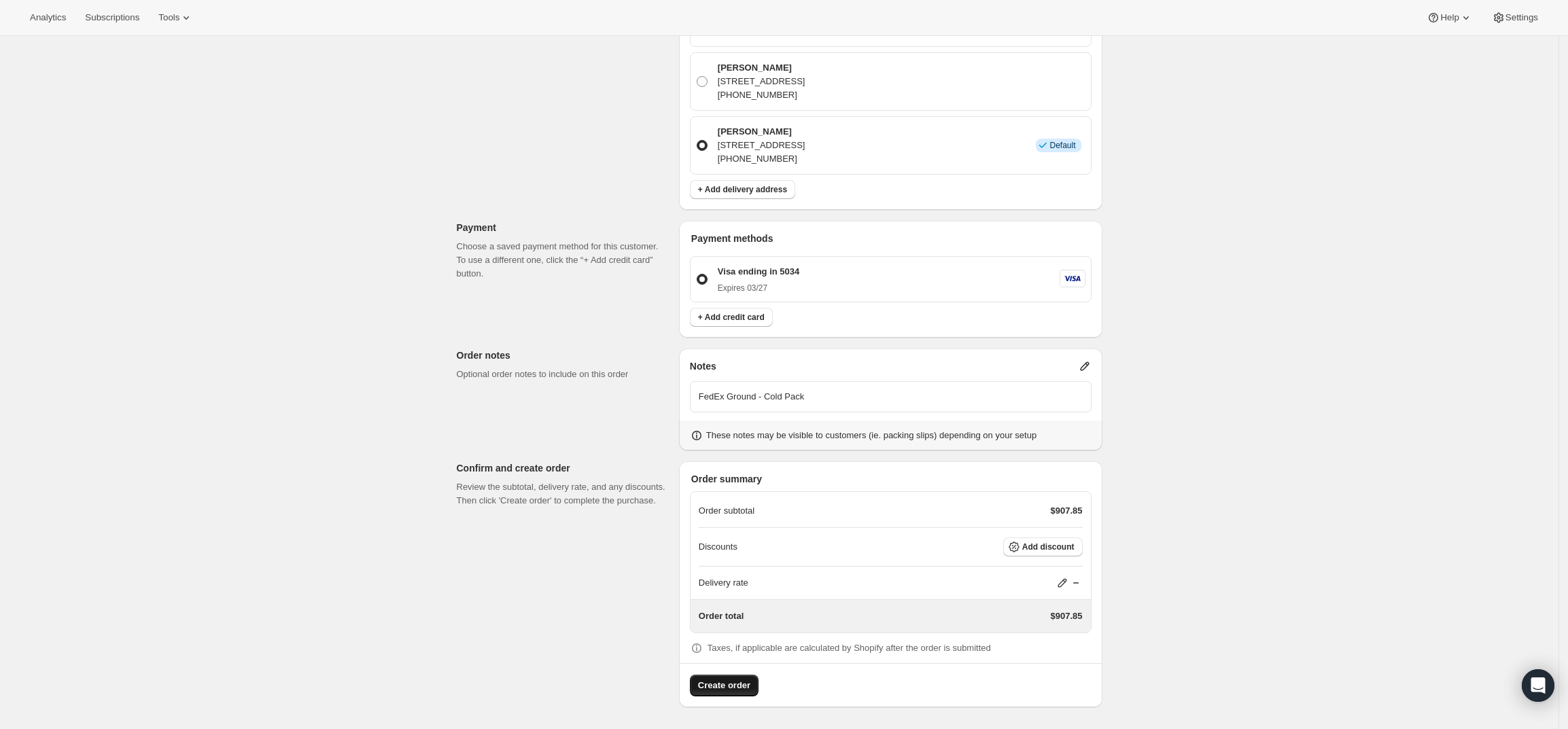
click at [749, 690] on span "Create order" at bounding box center [724, 686] width 53 height 14
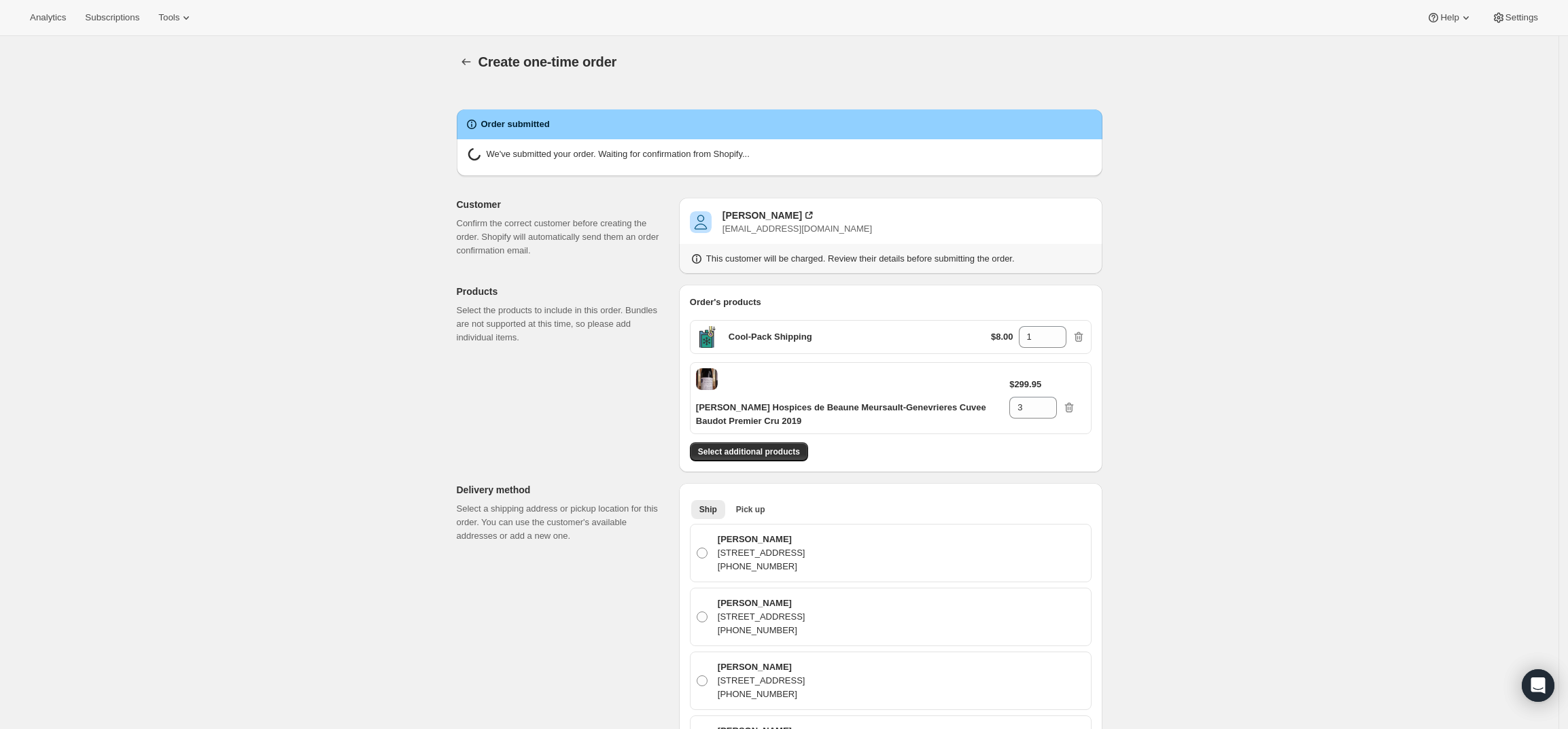
radio input "true"
